Goal: Find contact information: Find contact information

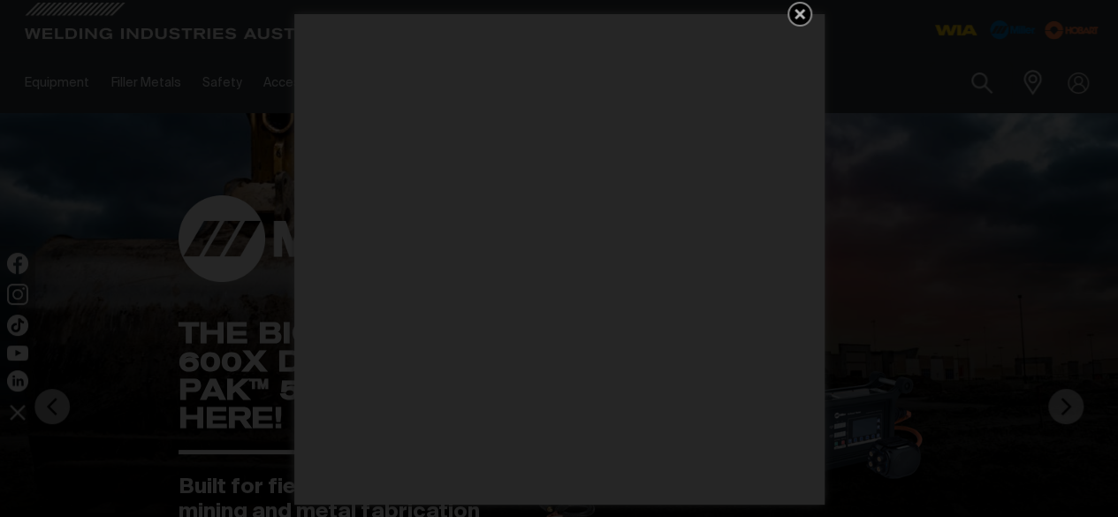
click at [797, 17] on icon "Get 5 WIA Welding Guides Free!" at bounding box center [799, 14] width 11 height 11
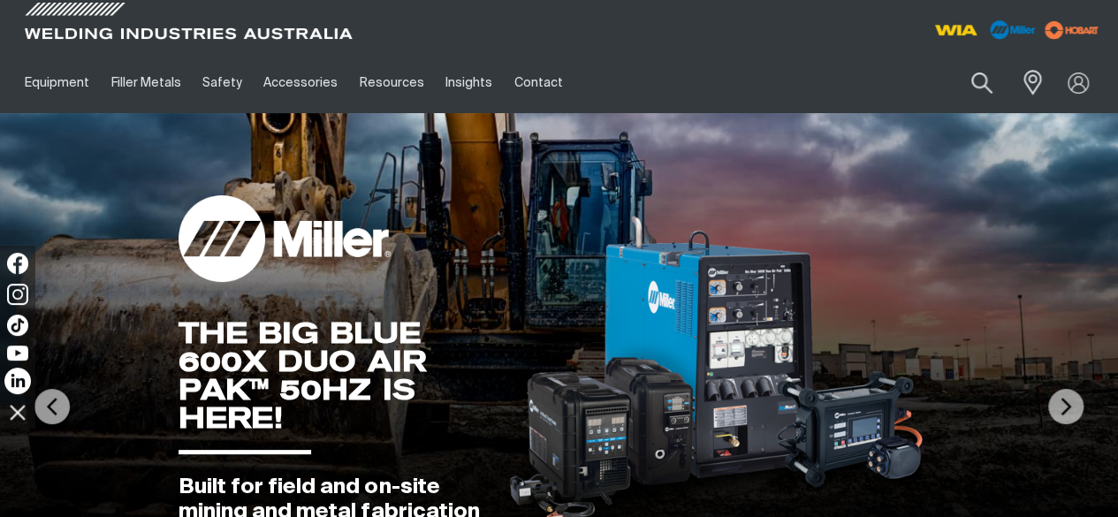
click at [11, 379] on img at bounding box center [17, 381] width 27 height 27
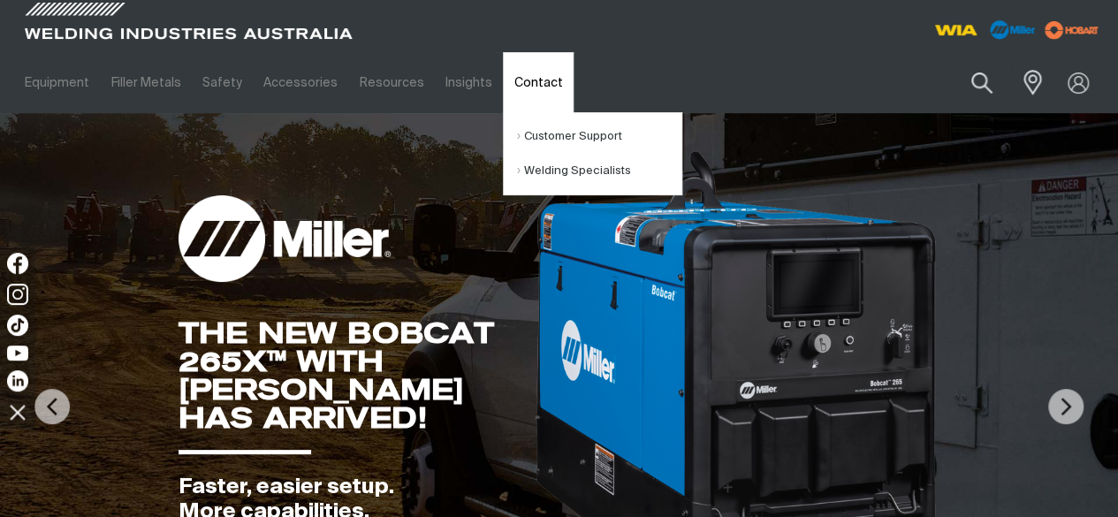
click at [509, 84] on link "Contact" at bounding box center [538, 82] width 70 height 61
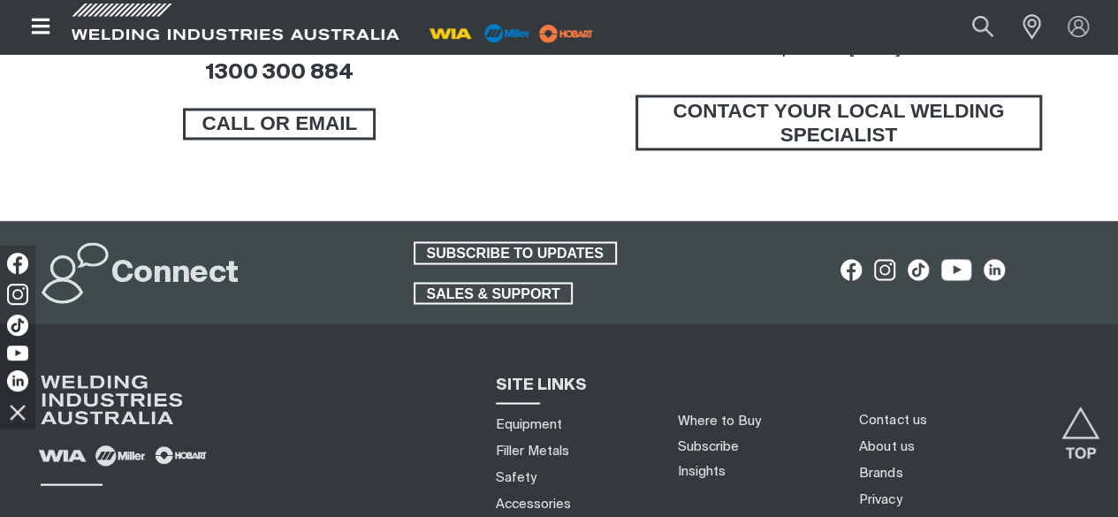
scroll to position [1414, 0]
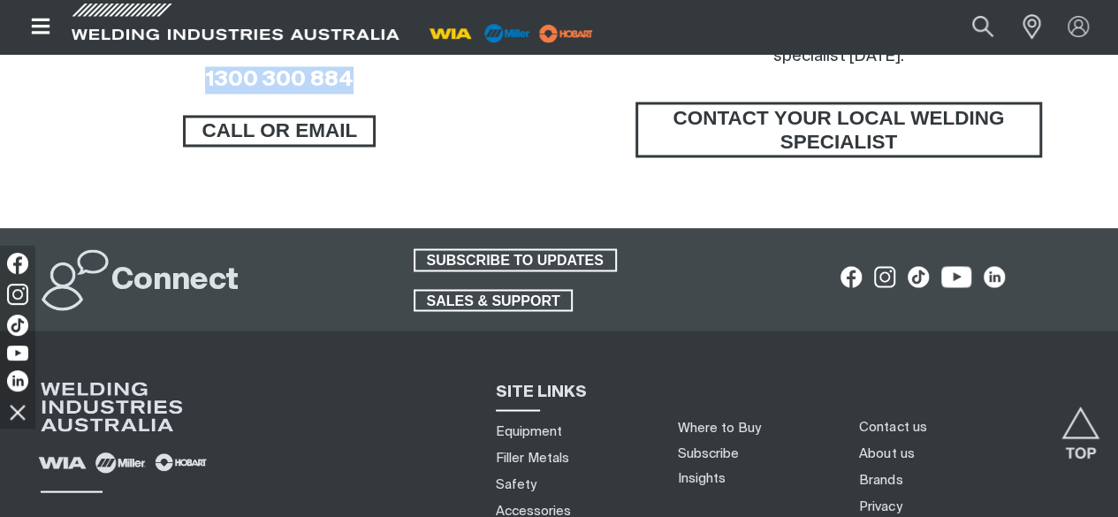
drag, startPoint x: 368, startPoint y: 167, endPoint x: 334, endPoint y: 181, distance: 36.4
click at [185, 94] on h3 "1300 300 884" at bounding box center [279, 79] width 407 height 27
